Goal: Task Accomplishment & Management: Manage account settings

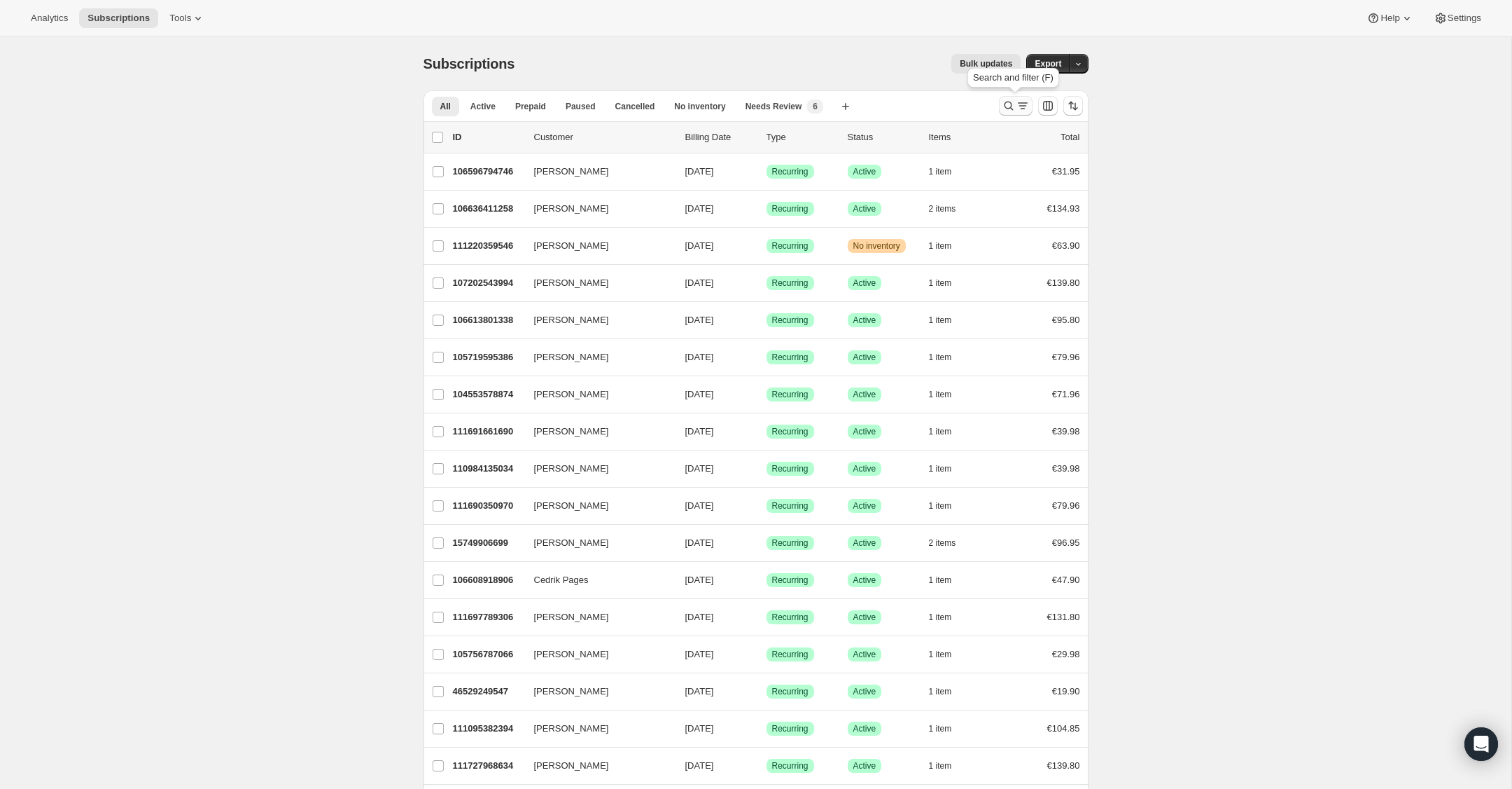
click at [1007, 105] on icon "Search and filter results" at bounding box center [1008, 105] width 14 height 14
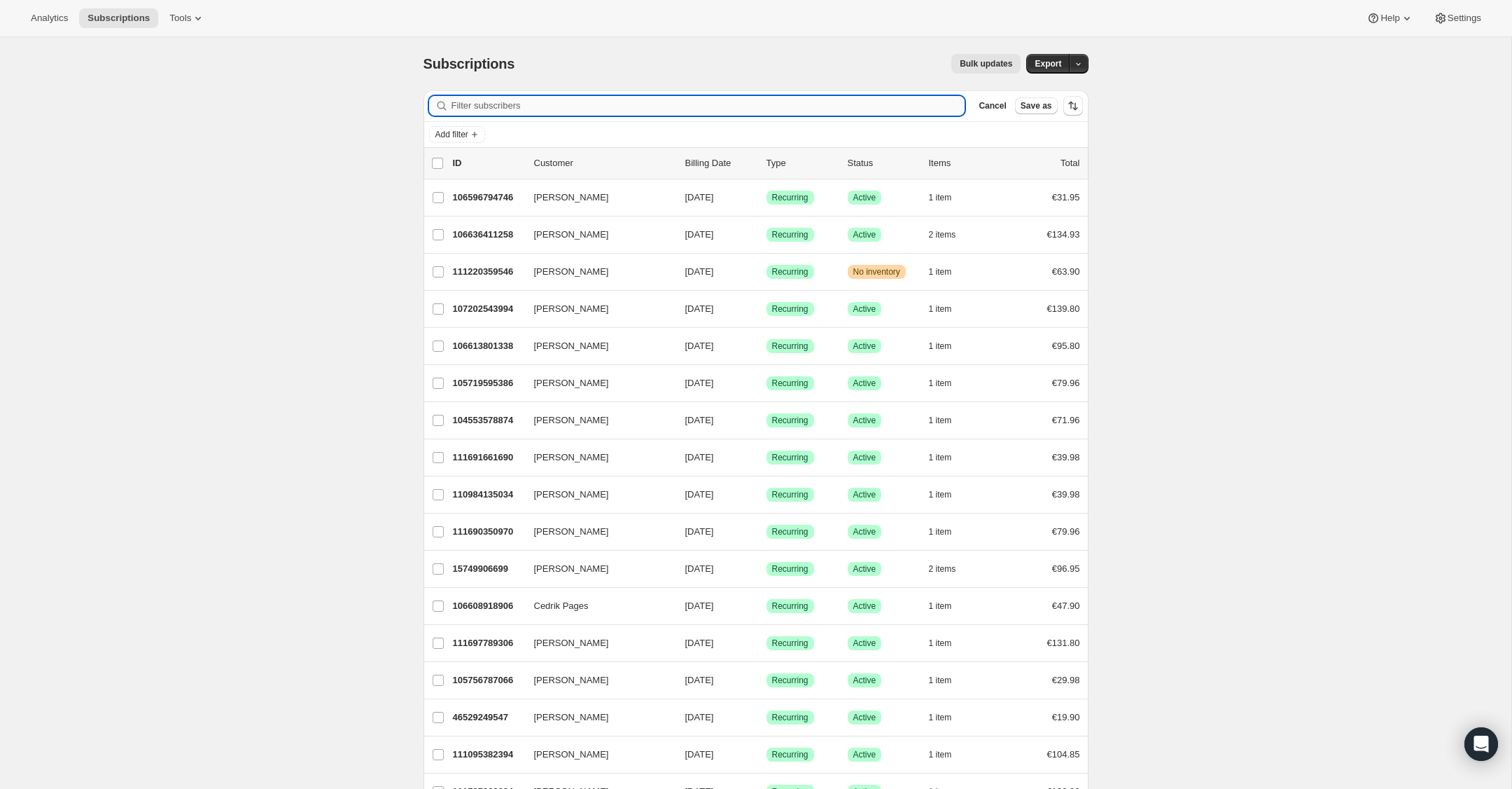
click at [893, 111] on input "Filter subscribers" at bounding box center [708, 105] width 514 height 19
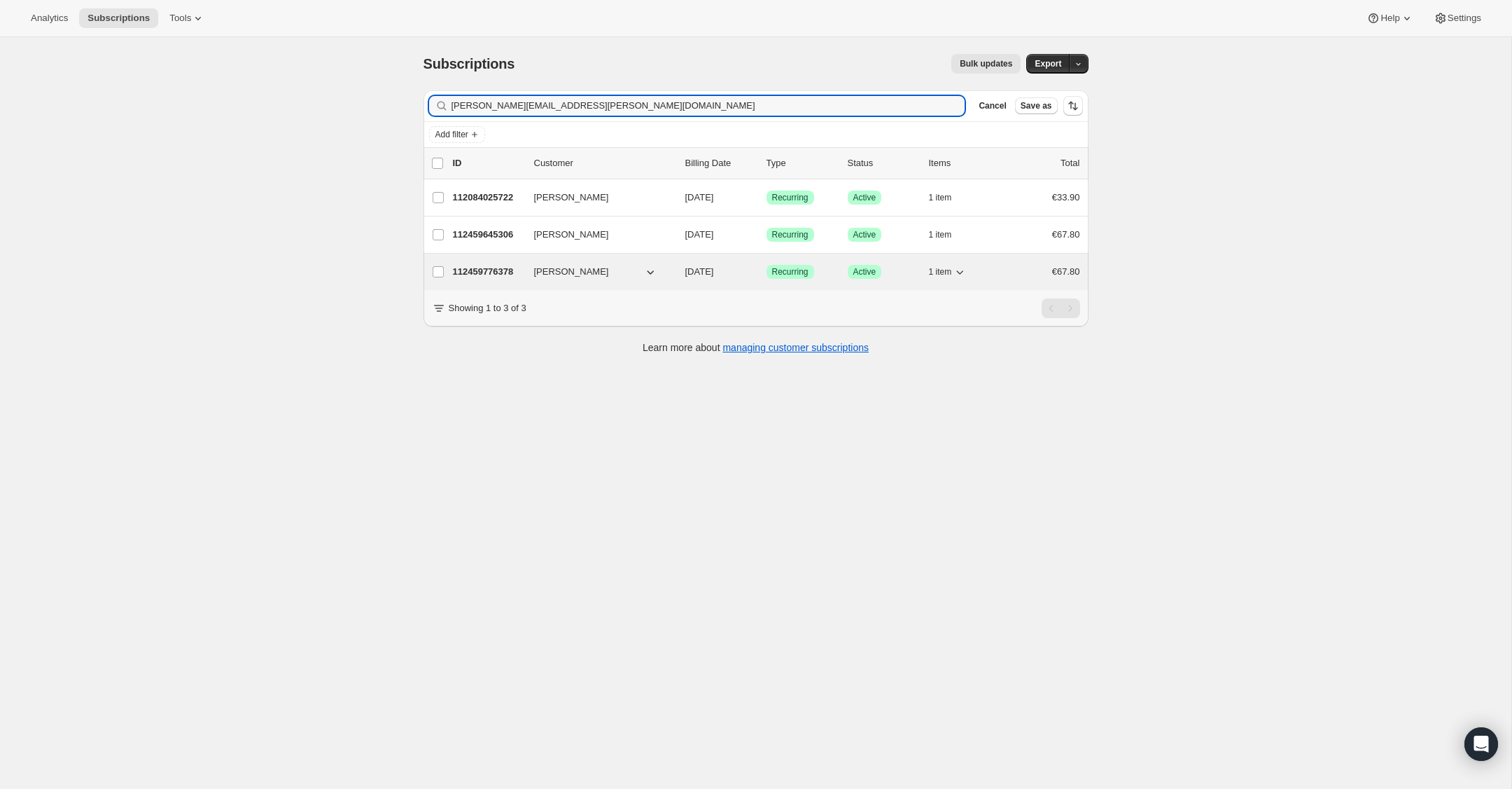
type input "[PERSON_NAME][EMAIL_ADDRESS][PERSON_NAME][DOMAIN_NAME]"
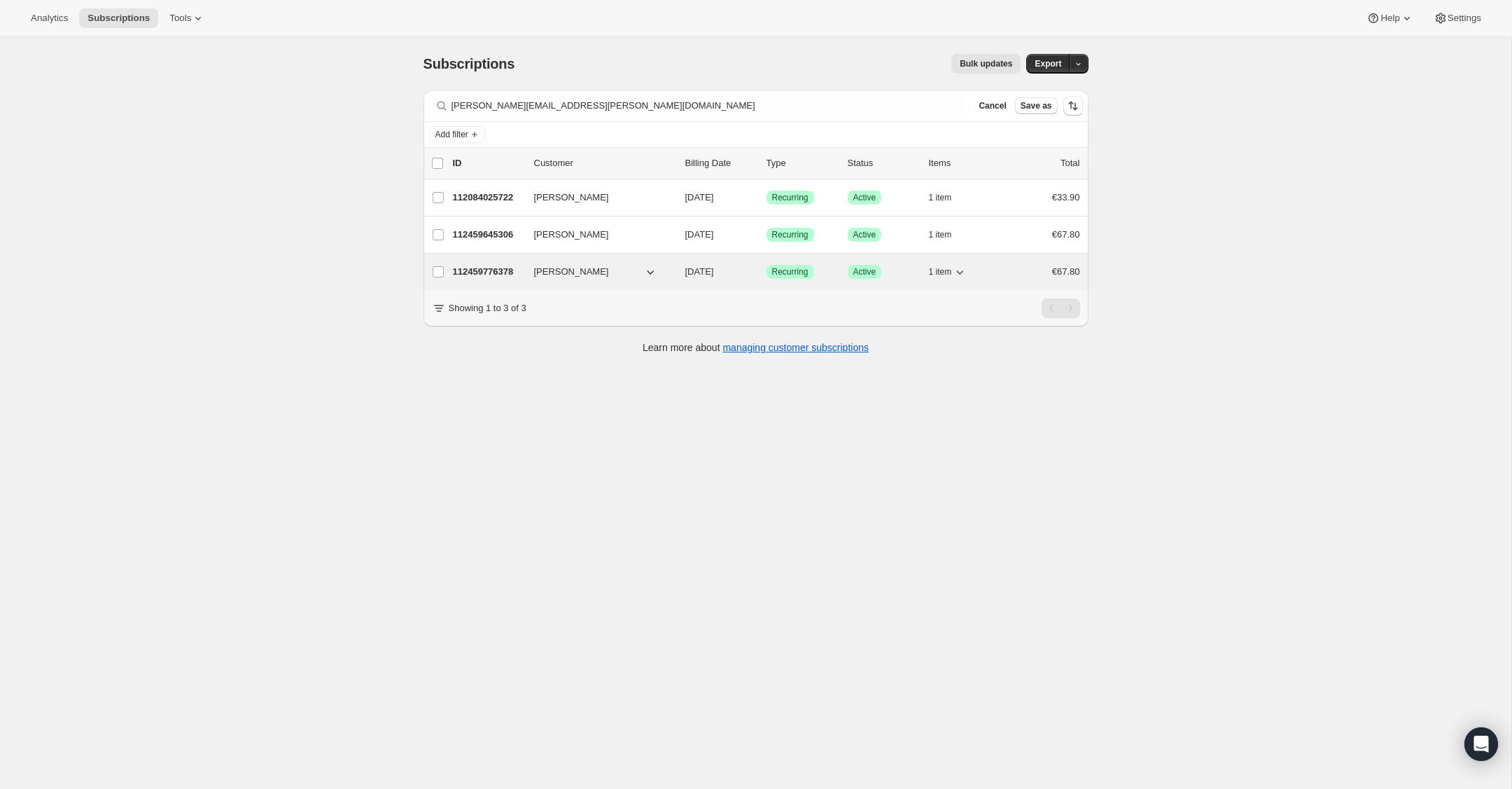
click at [496, 274] on p "112459776378" at bounding box center [488, 271] width 70 height 14
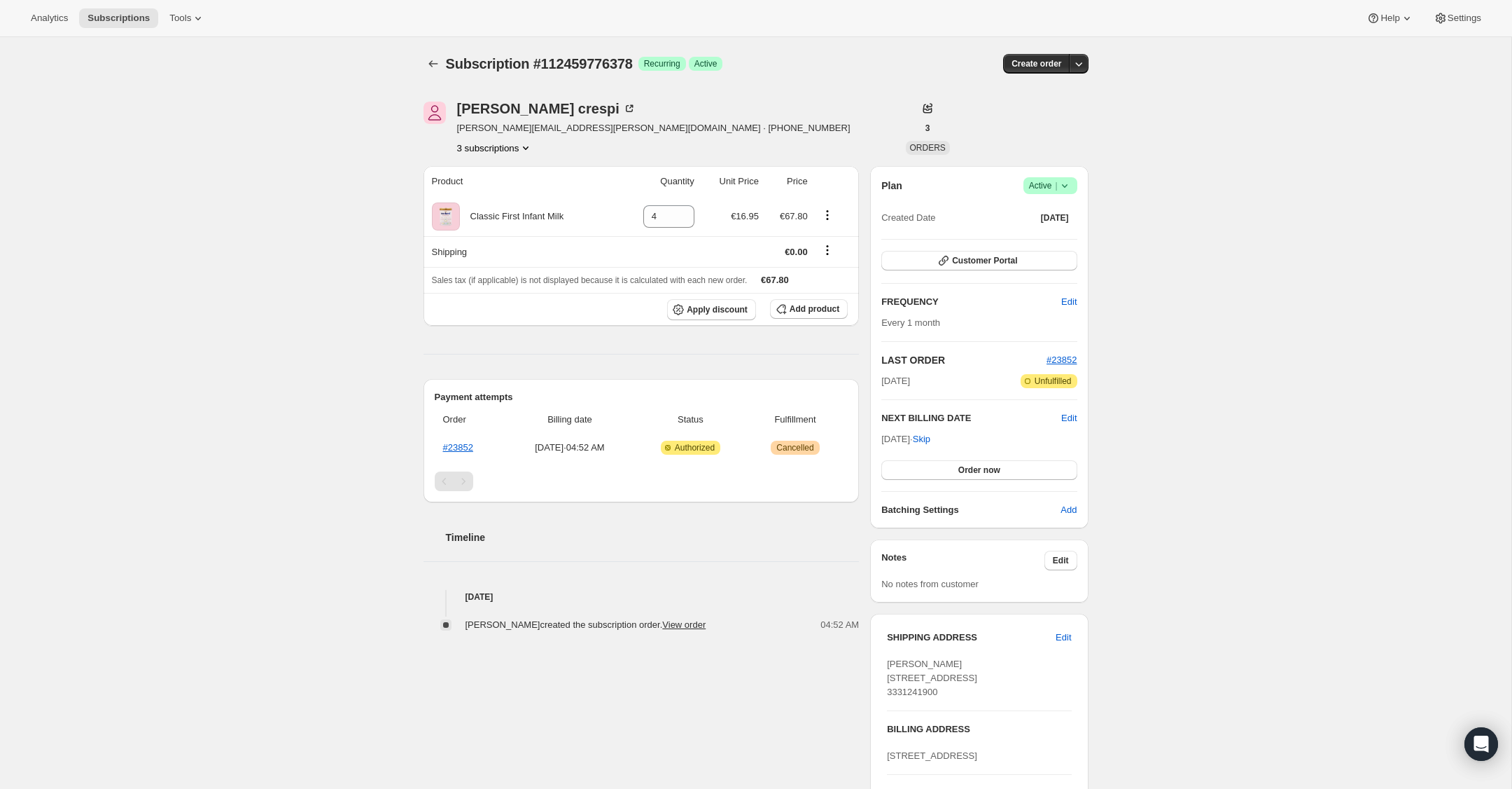
click at [1066, 184] on icon at bounding box center [1064, 185] width 14 height 14
click at [1061, 232] on span "Cancel subscription" at bounding box center [1047, 236] width 79 height 10
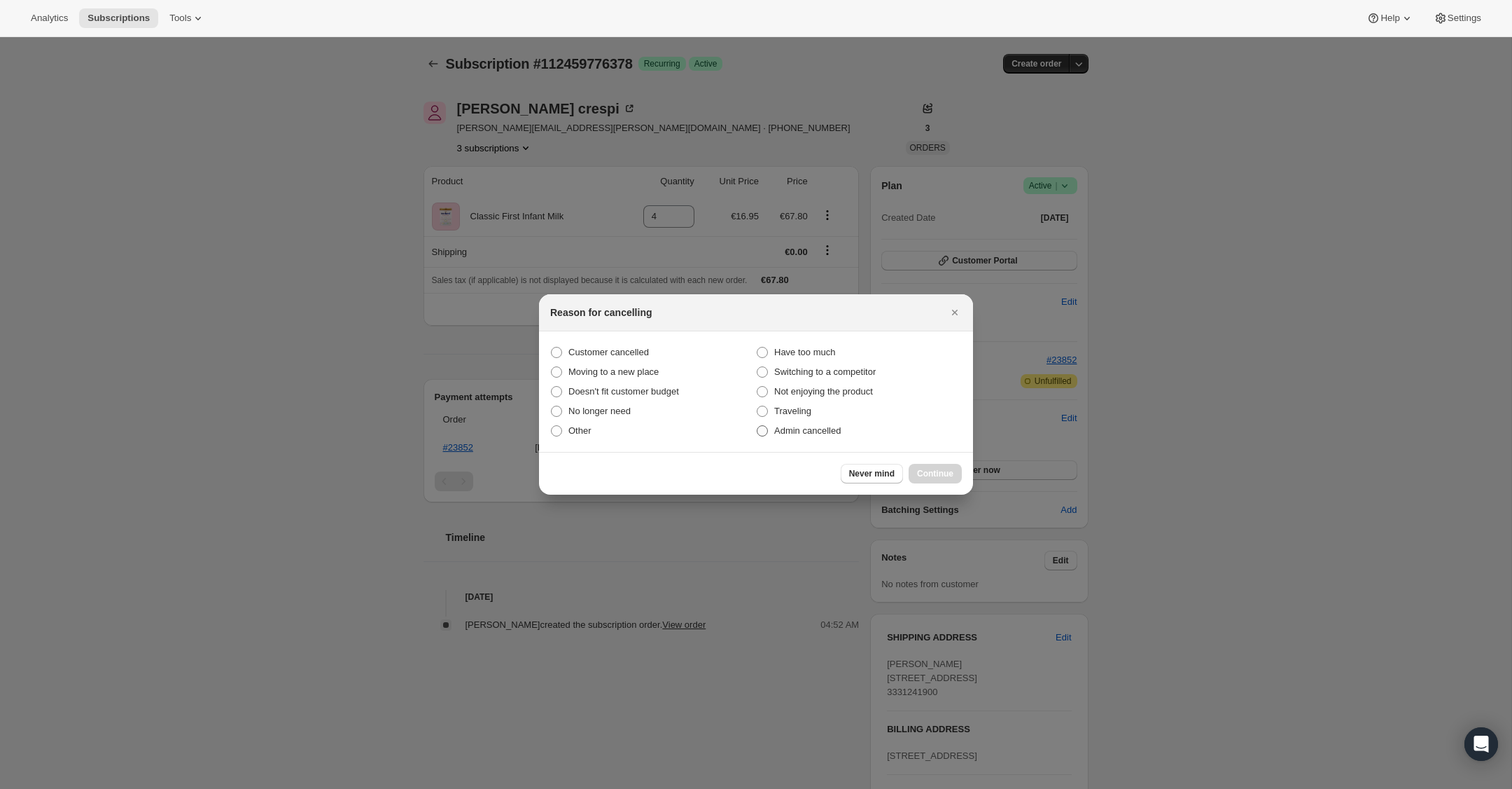
click at [764, 428] on span ":rbu:" at bounding box center [763, 431] width 11 height 11
click at [757, 426] on input "Admin cancelled" at bounding box center [757, 425] width 1 height 1
radio input "true"
click at [930, 472] on span "Continue" at bounding box center [935, 474] width 36 height 11
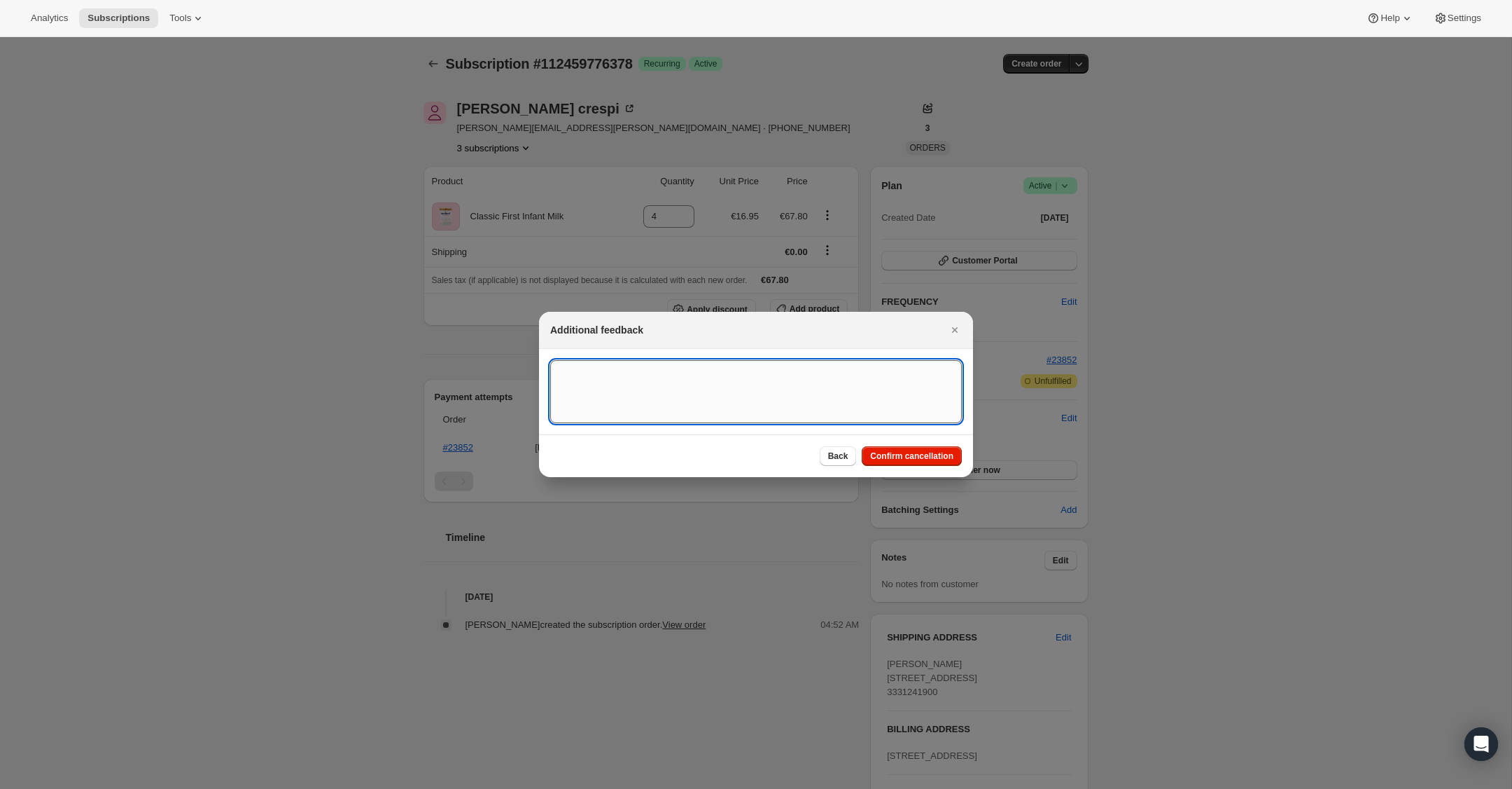
click at [861, 391] on textarea ":rbu:" at bounding box center [756, 392] width 412 height 63
type textarea "US Billing"
click at [924, 458] on span "Confirm cancellation" at bounding box center [912, 456] width 84 height 11
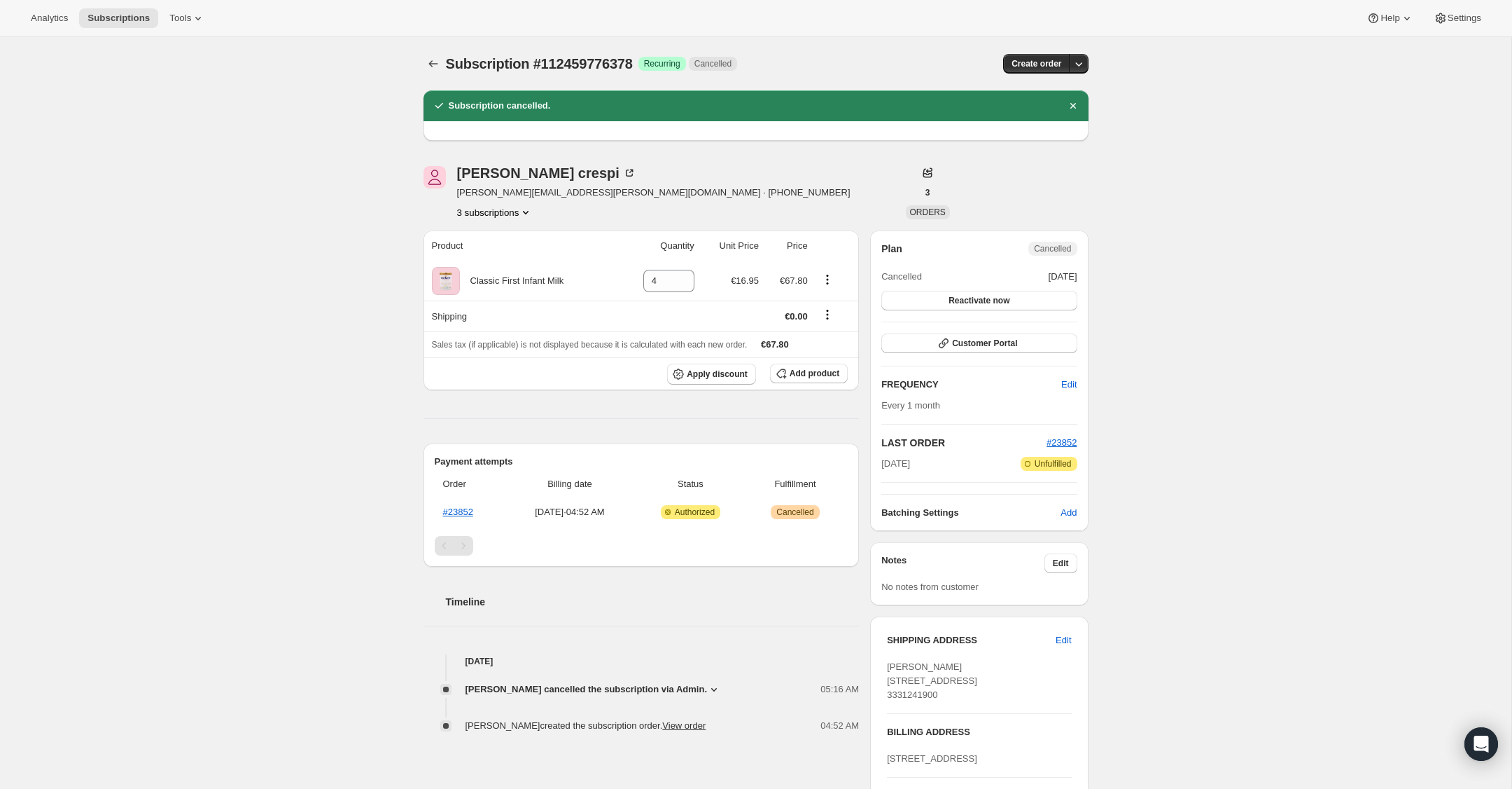
click at [529, 213] on icon "Product actions" at bounding box center [526, 212] width 6 height 3
click at [517, 268] on span "112459645306" at bounding box center [494, 262] width 102 height 14
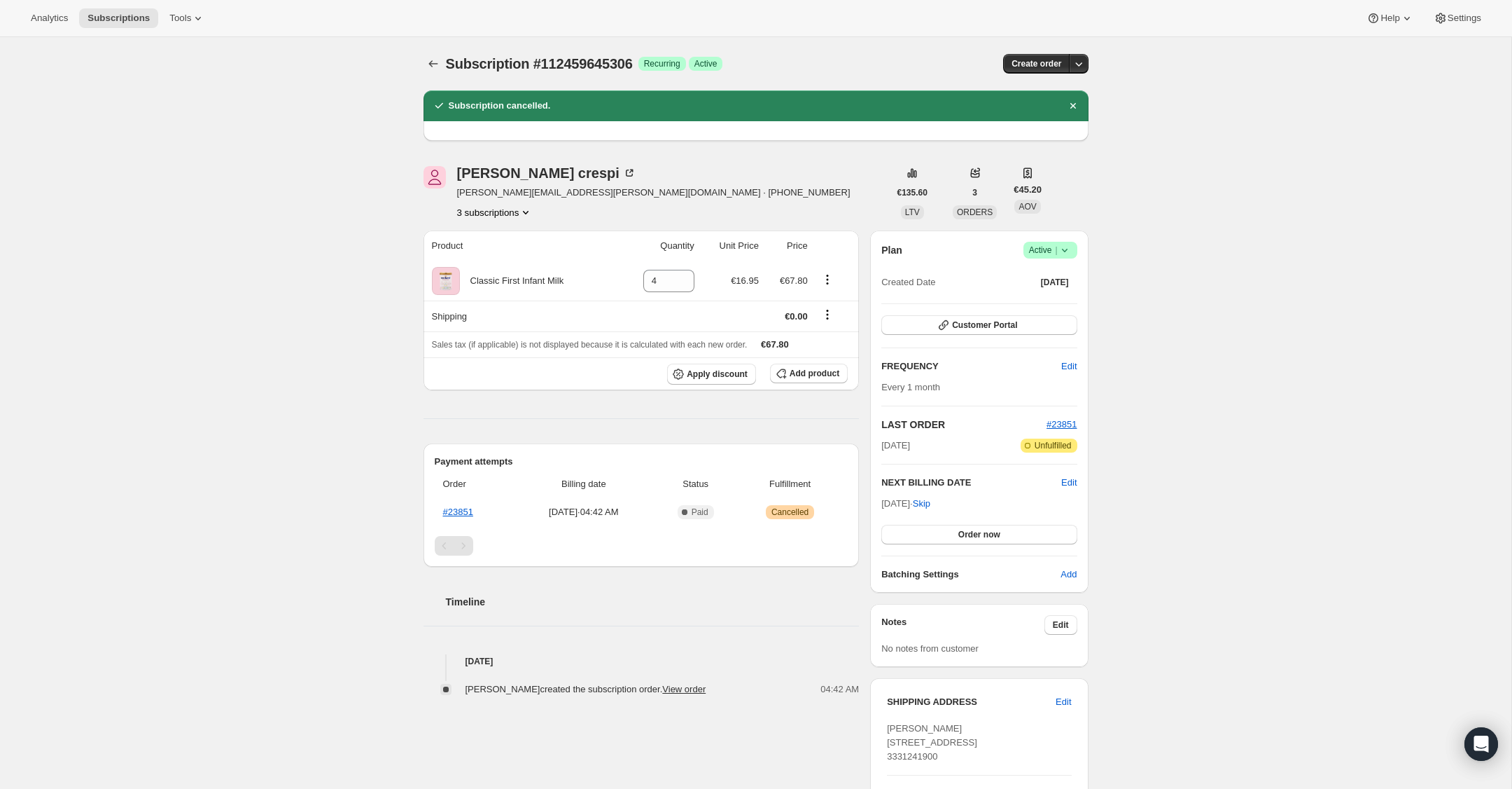
click at [1067, 249] on icon at bounding box center [1064, 249] width 14 height 14
click at [1064, 306] on span "Cancel subscription" at bounding box center [1047, 301] width 79 height 10
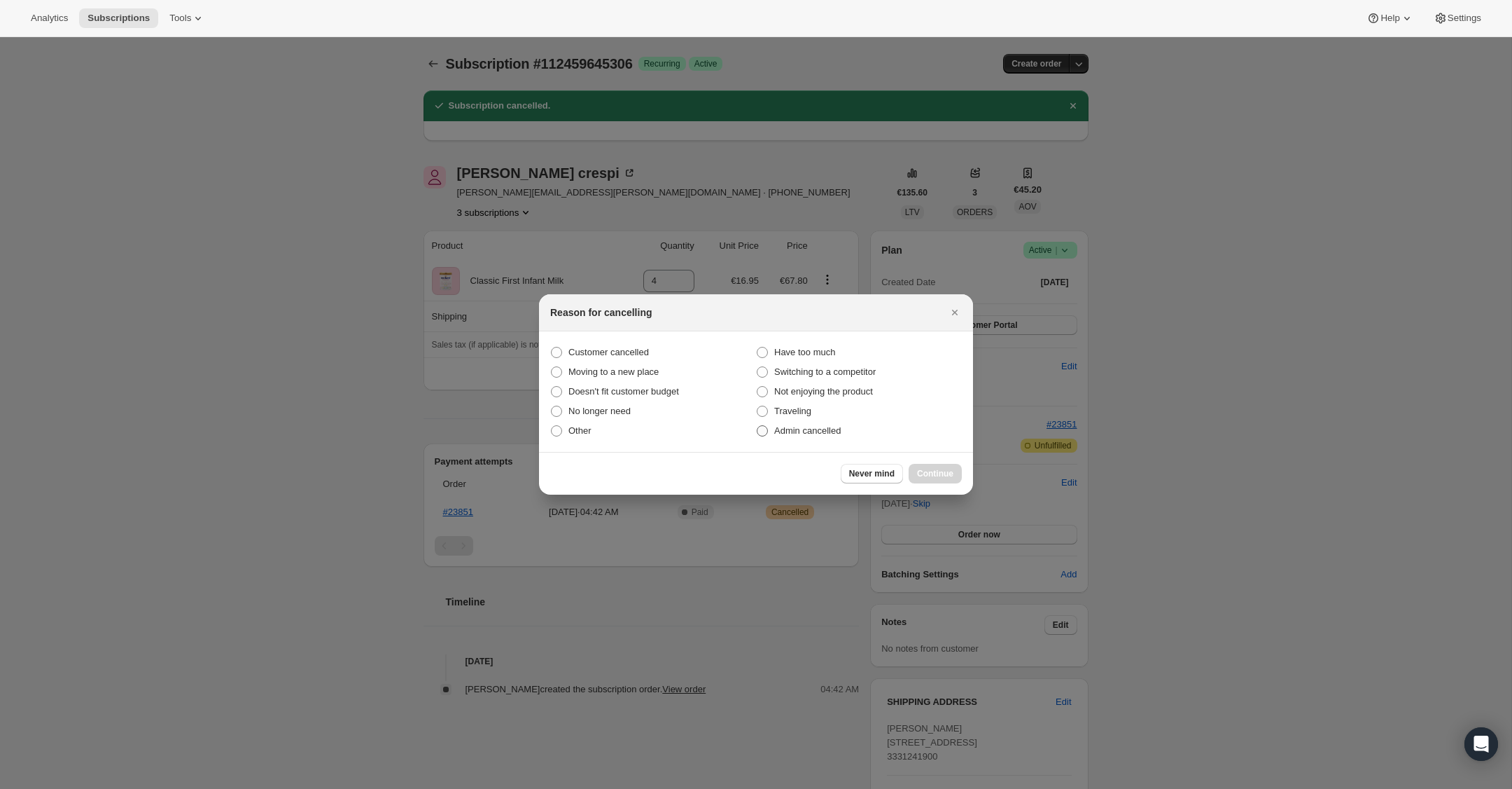
click at [767, 427] on span ":rg8:" at bounding box center [763, 431] width 11 height 11
click at [757, 426] on input "Admin cancelled" at bounding box center [757, 425] width 1 height 1
radio input "true"
click at [949, 470] on span "Continue" at bounding box center [935, 474] width 36 height 11
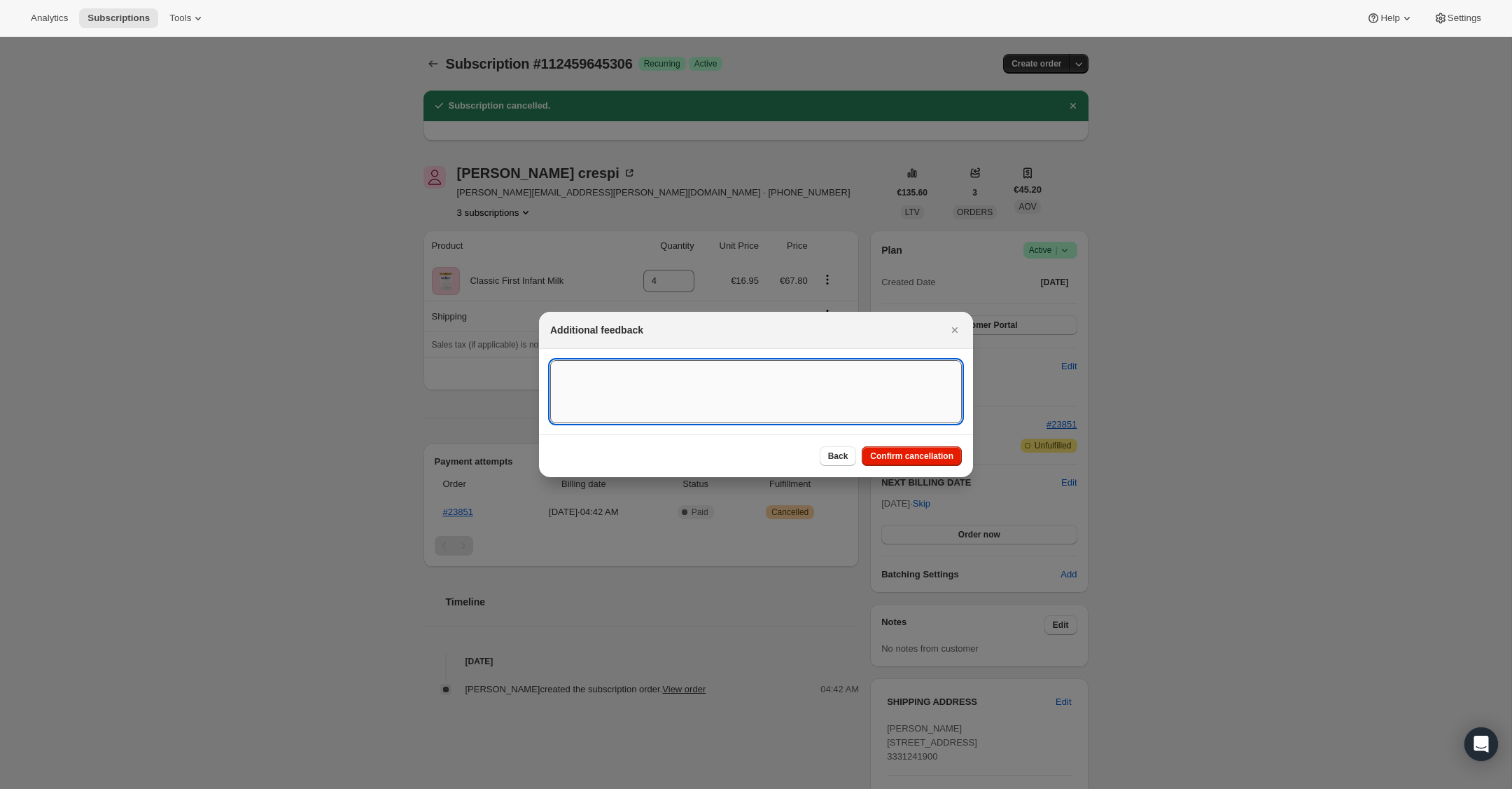
click at [869, 384] on textarea ":rg8:" at bounding box center [756, 392] width 412 height 63
type textarea "US Billing"
click at [938, 458] on span "Confirm cancellation" at bounding box center [912, 456] width 84 height 11
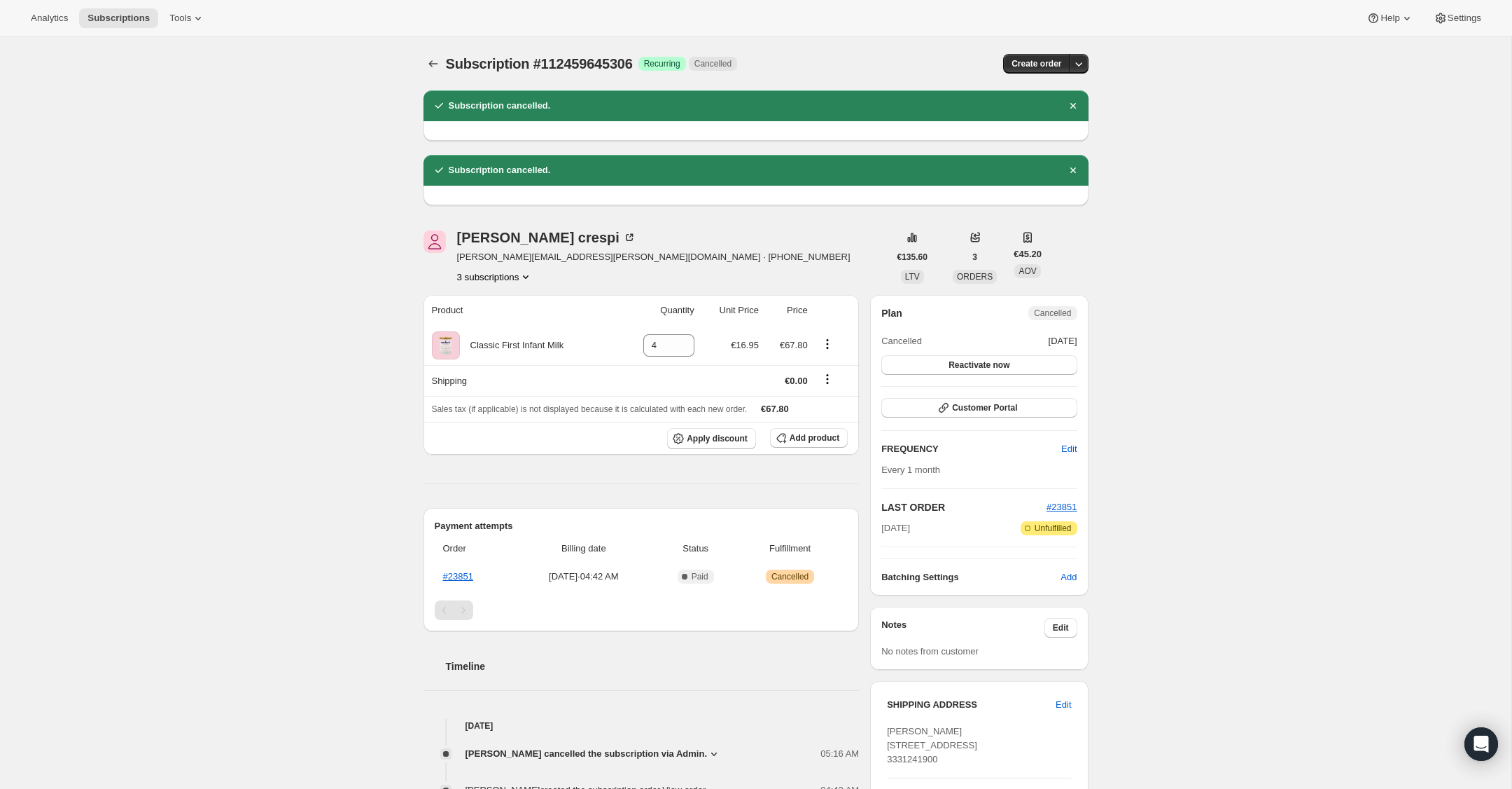
click at [527, 276] on icon "Product actions" at bounding box center [525, 276] width 14 height 14
click at [496, 303] on span "112084025722" at bounding box center [473, 302] width 61 height 10
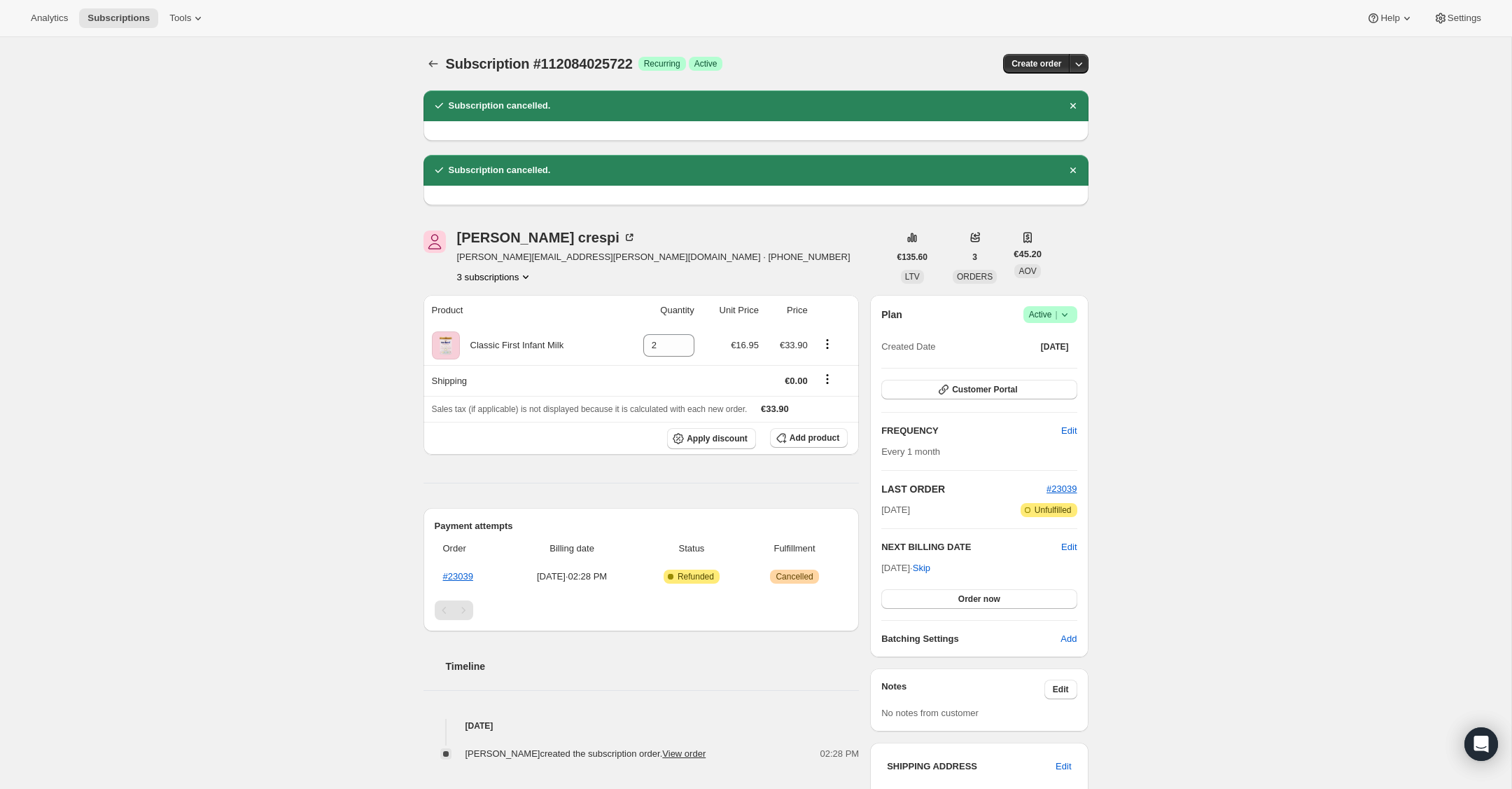
click at [1069, 312] on icon at bounding box center [1064, 314] width 14 height 14
click at [1059, 370] on span "Cancel subscription" at bounding box center [1047, 366] width 79 height 10
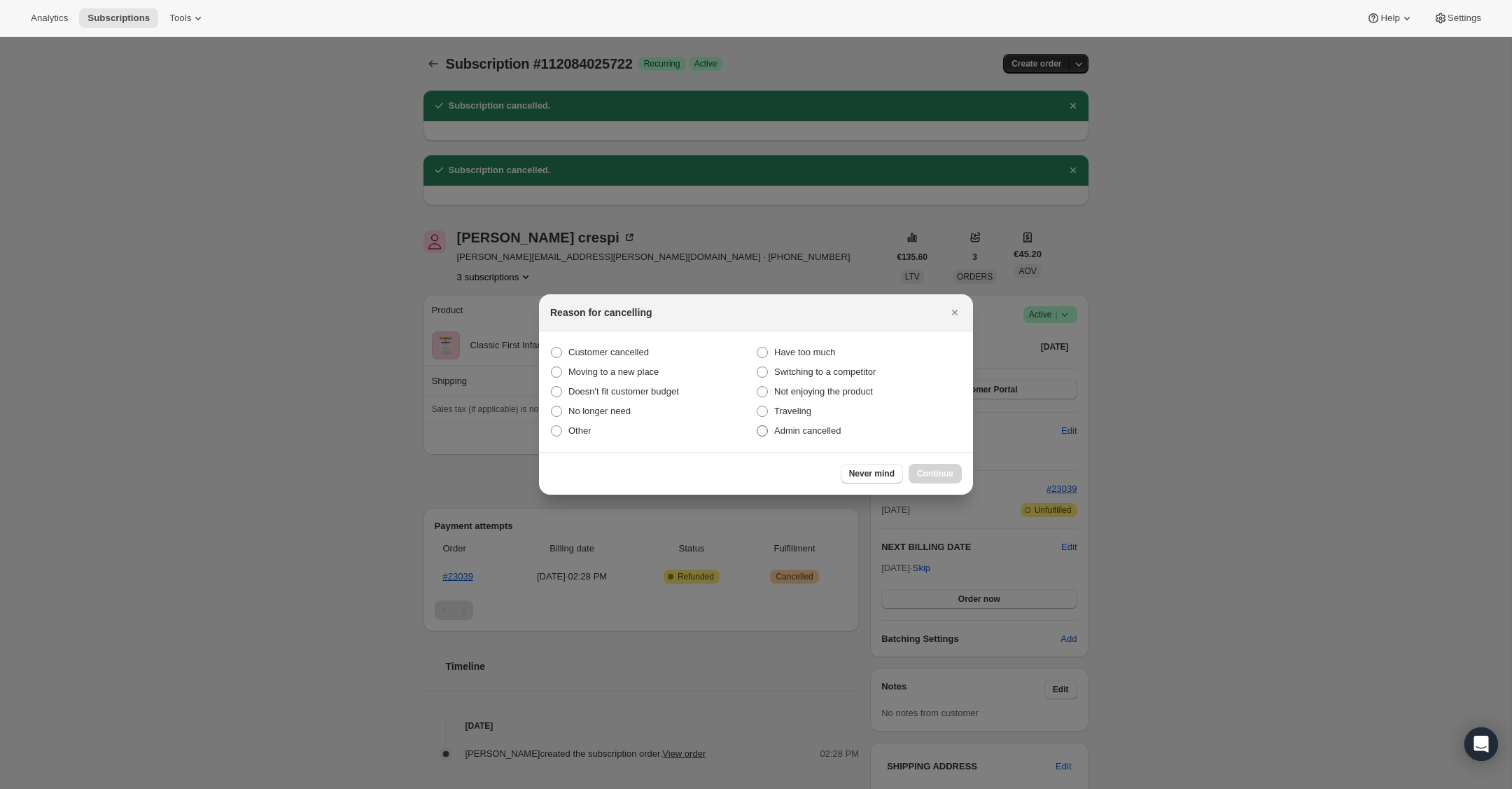
click at [768, 423] on label "Admin cancelled" at bounding box center [859, 431] width 206 height 19
click at [757, 425] on input "Admin cancelled" at bounding box center [757, 425] width 1 height 1
radio input "true"
click at [934, 471] on span "Continue" at bounding box center [935, 474] width 36 height 11
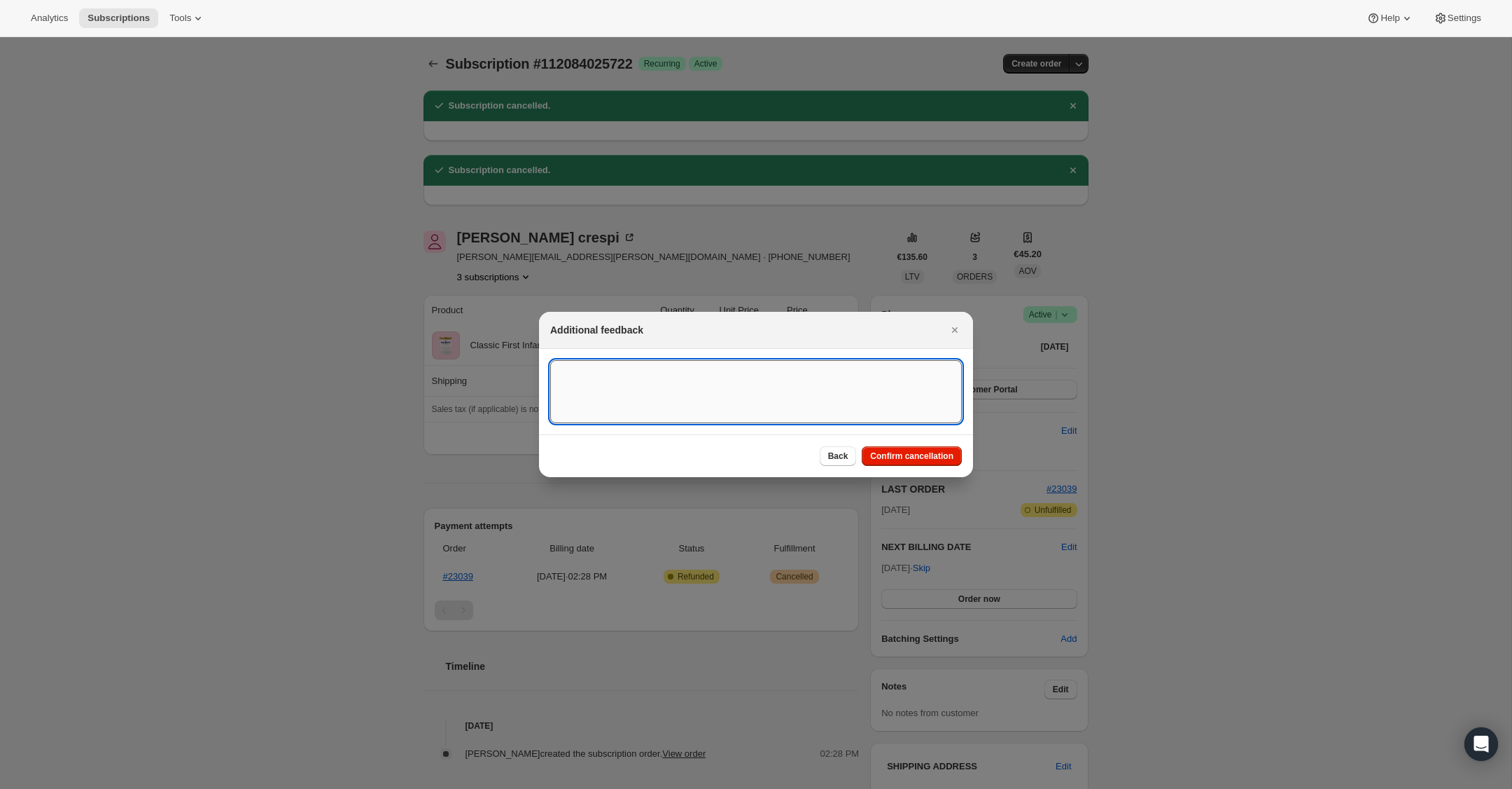
click at [832, 377] on textarea ":rkg:" at bounding box center [756, 392] width 412 height 63
type textarea "US Billing"
click at [909, 456] on span "Confirm cancellation" at bounding box center [912, 456] width 84 height 11
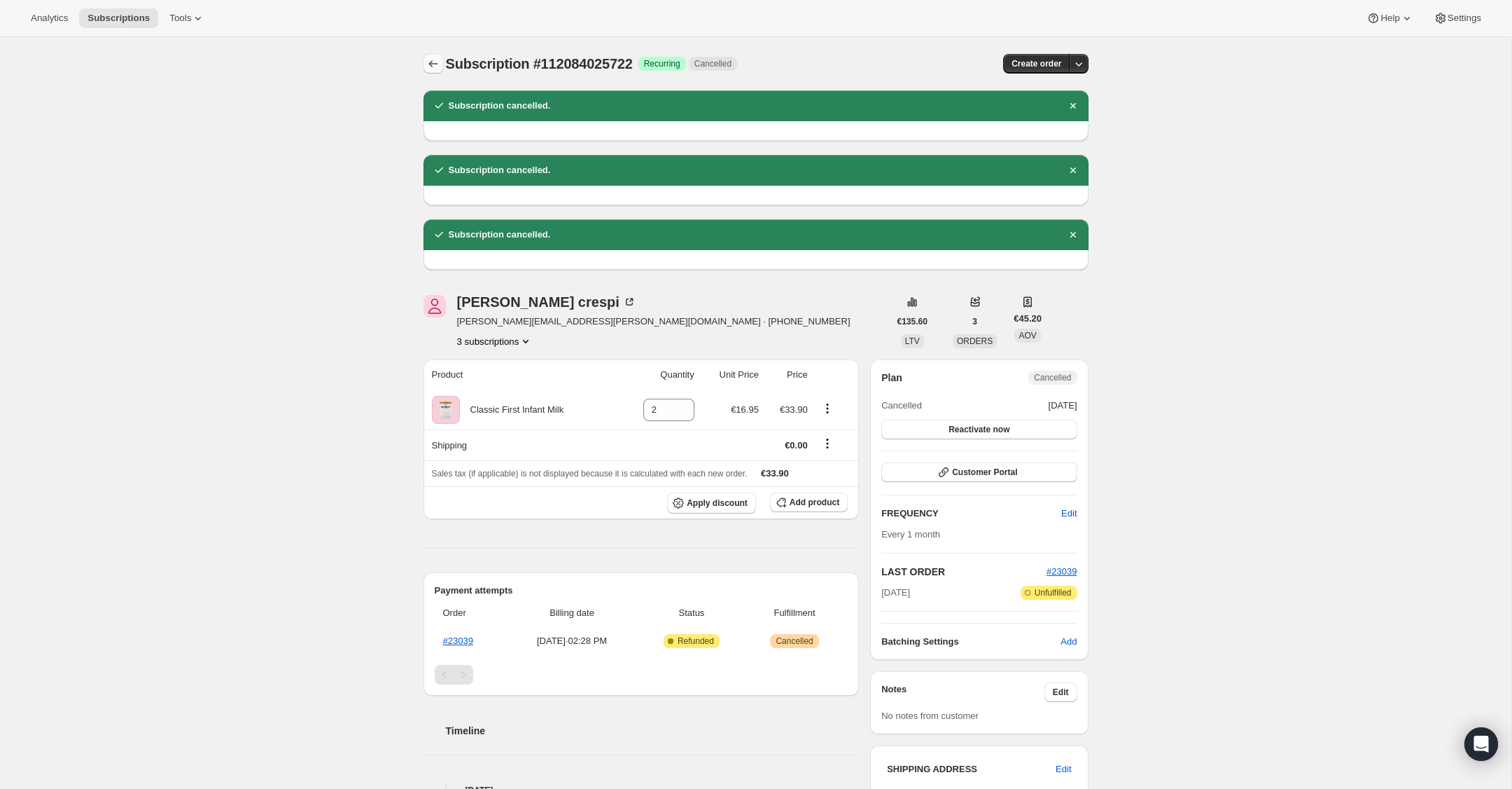
click at [434, 59] on icon "Subscriptions" at bounding box center [432, 64] width 14 height 14
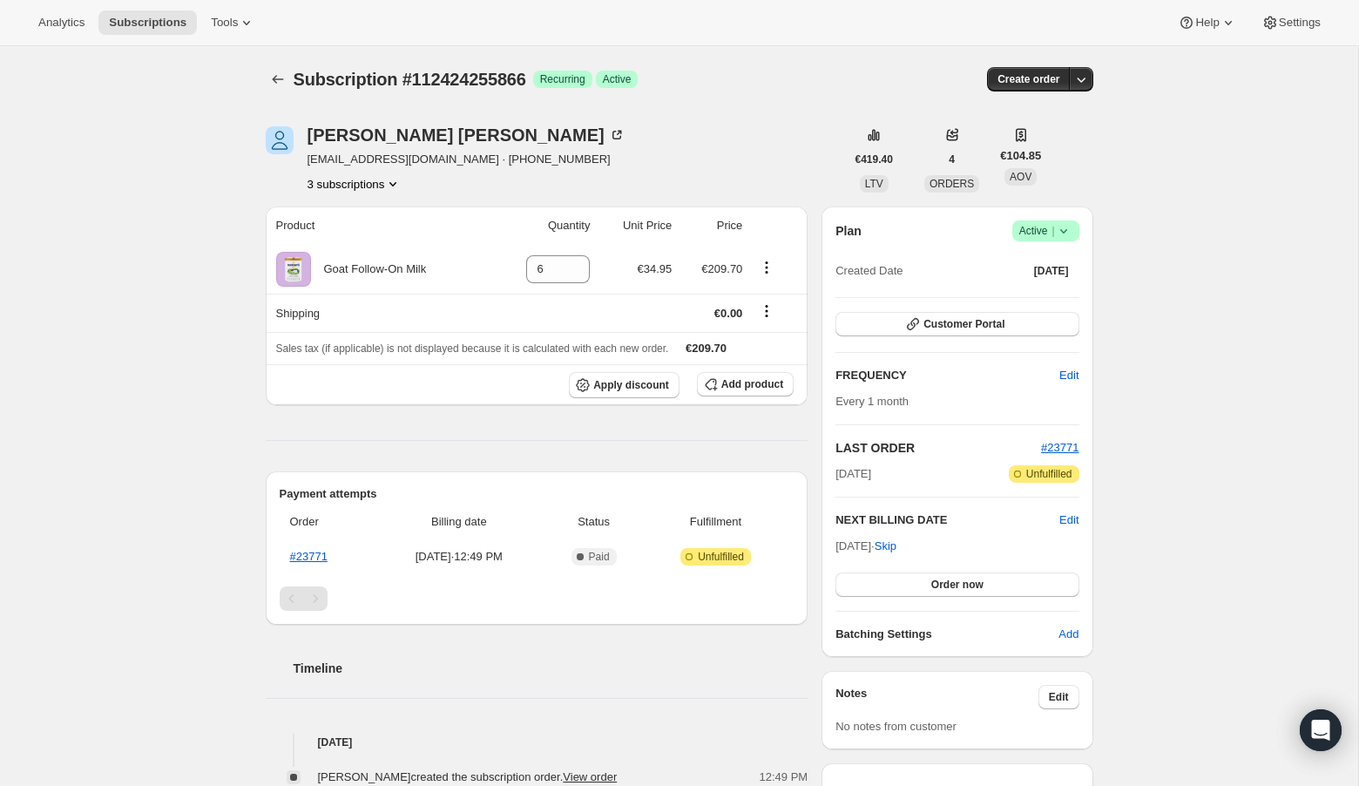
scroll to position [132, 0]
